Goal: Task Accomplishment & Management: Use online tool/utility

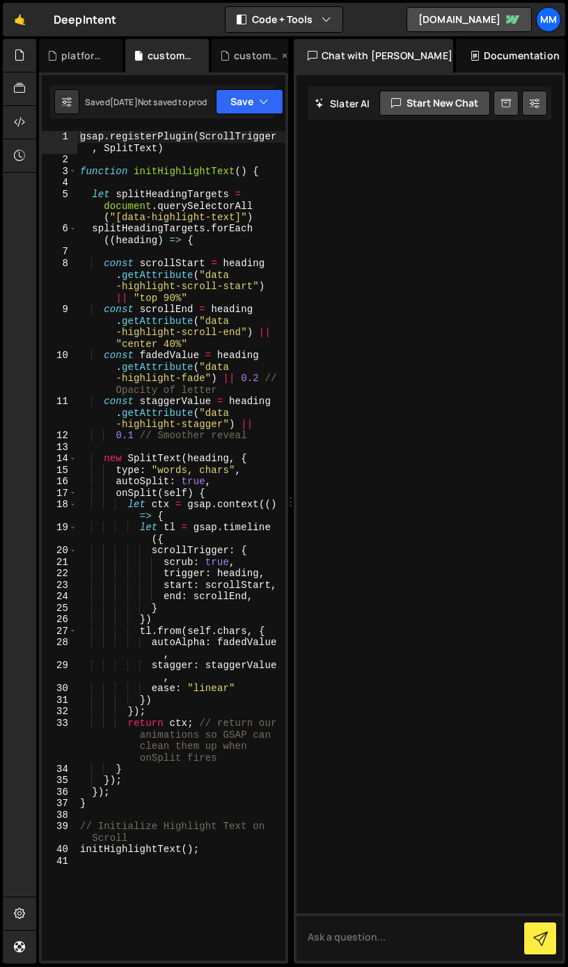
click at [242, 50] on div "custom.css" at bounding box center [256, 56] width 45 height 14
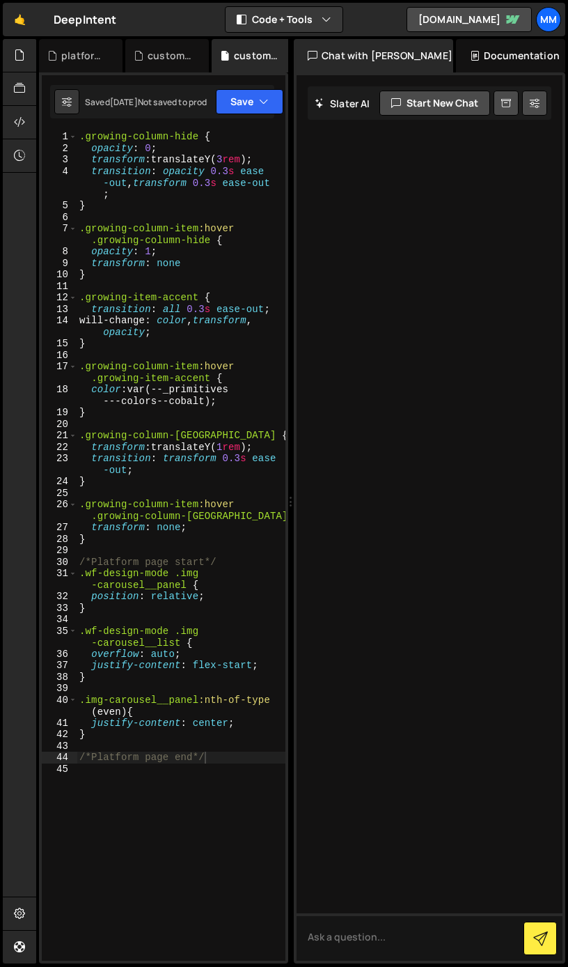
click at [199, 296] on div ".growing-column-hide { opacity : 0 ; transform : translateY( 3 rem ) ; transiti…" at bounding box center [181, 557] width 209 height 853
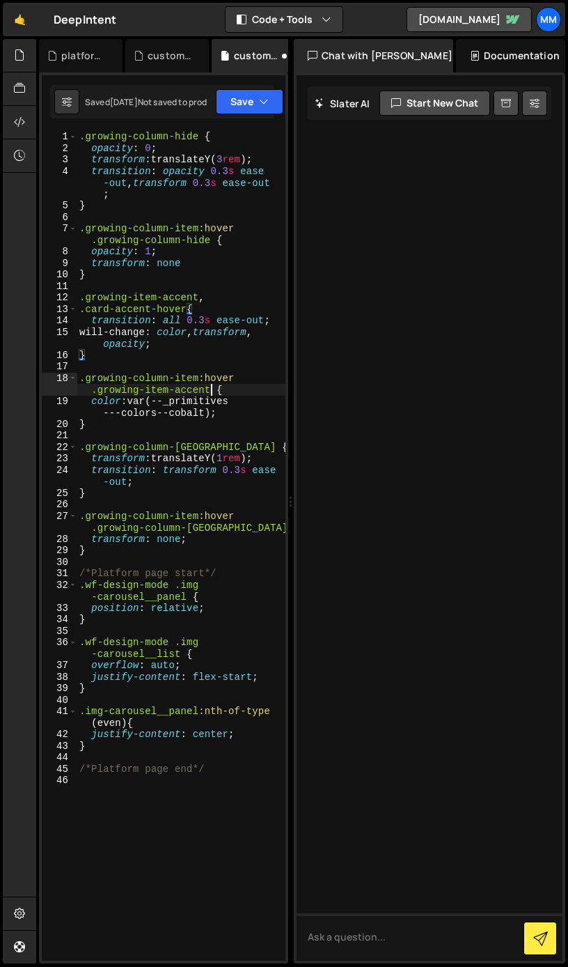
click at [212, 389] on div ".growing-column-hide { opacity : 0 ; transform : translateY( 3 rem ) ; transiti…" at bounding box center [181, 557] width 209 height 853
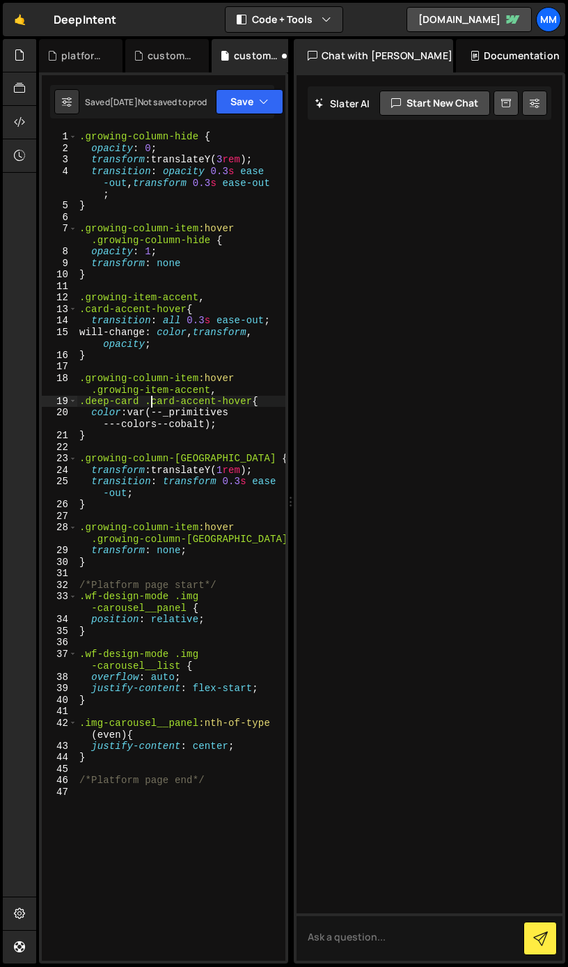
scroll to position [0, 5]
click at [243, 109] on button "Save" at bounding box center [250, 101] width 68 height 25
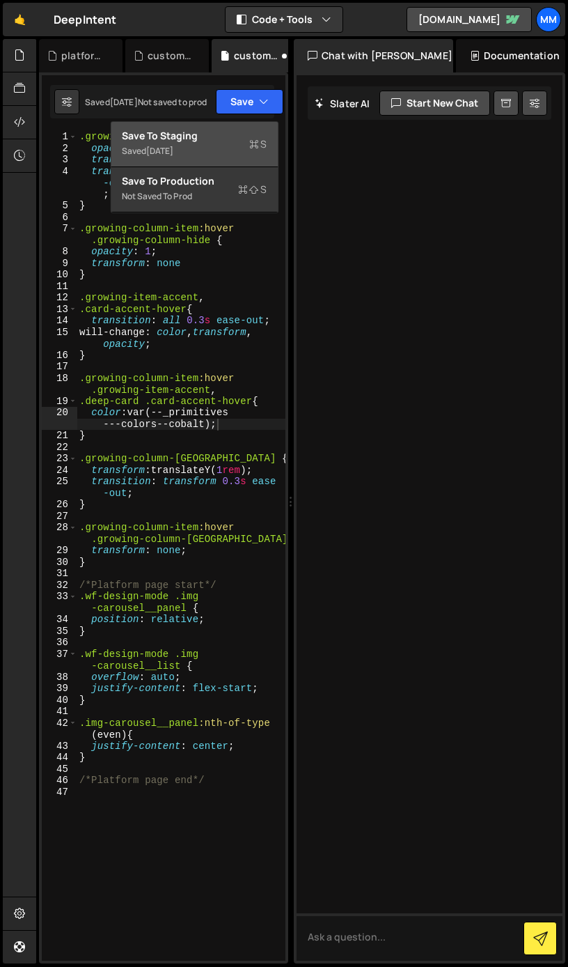
click at [223, 141] on div "Save to Staging S" at bounding box center [194, 136] width 145 height 14
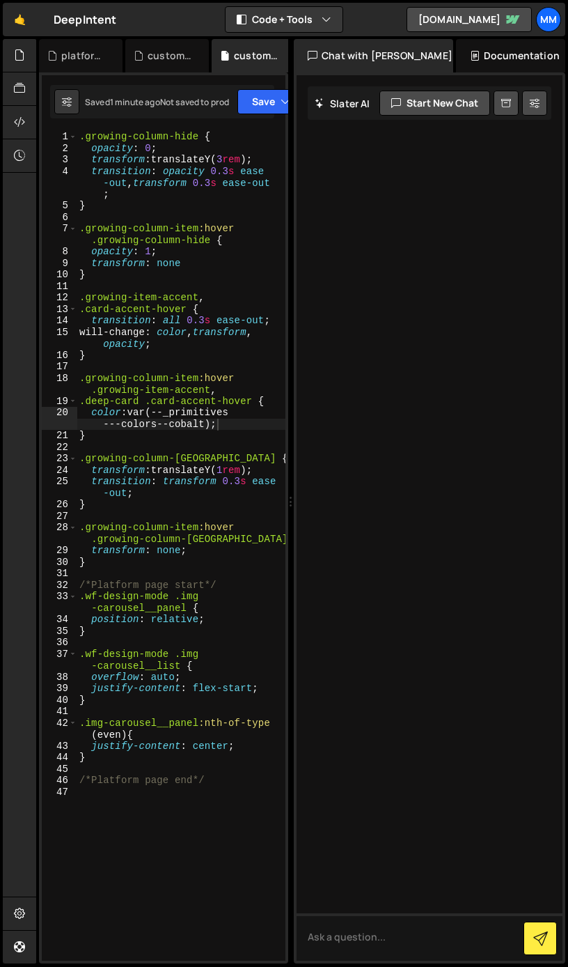
click at [139, 400] on div ".growing-column-hide { opacity : 0 ; transform : translateY( 3 rem ) ; transiti…" at bounding box center [181, 557] width 209 height 853
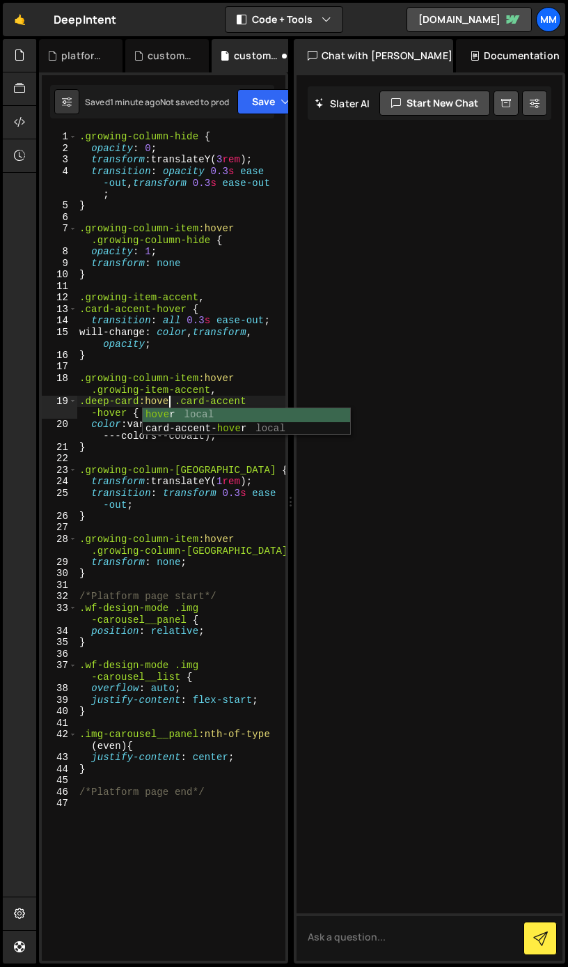
scroll to position [0, 6]
click at [190, 451] on div ".growing-column-hide { opacity : 0 ; transform : translateY( 3 rem ) ; transiti…" at bounding box center [181, 557] width 209 height 853
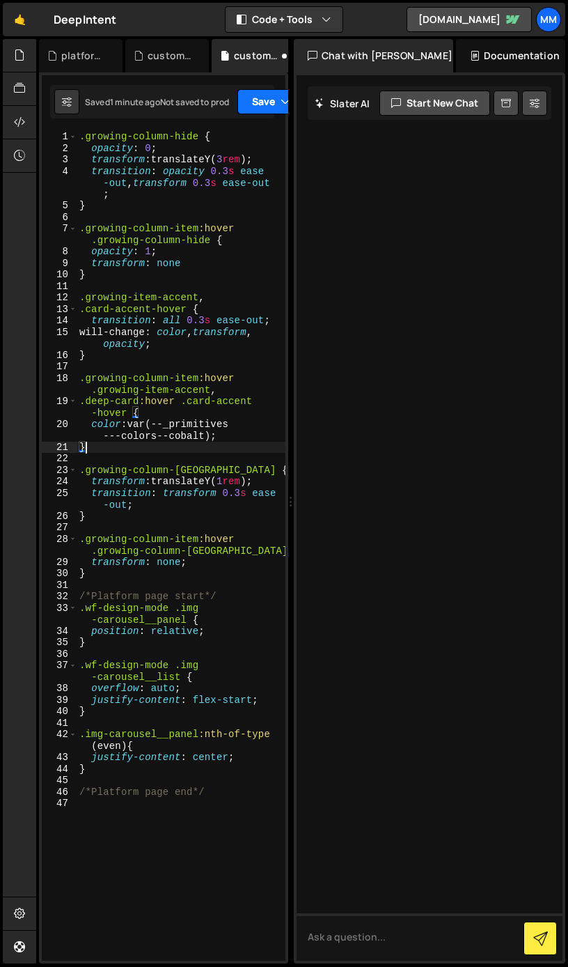
type textarea "}"
click at [263, 102] on button "Save" at bounding box center [272, 101] width 68 height 25
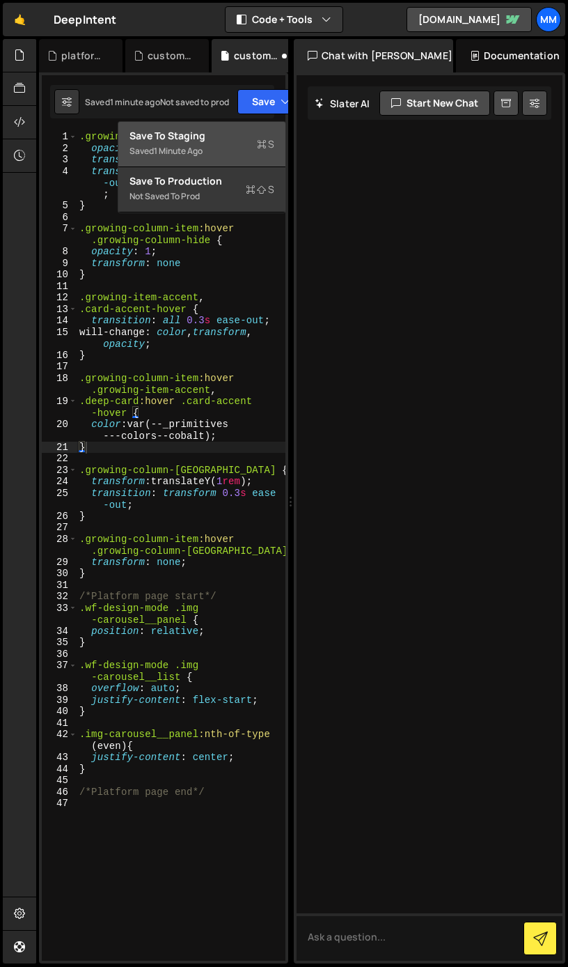
click at [217, 154] on div "Saved 1 minute ago" at bounding box center [202, 151] width 145 height 17
